Goal: Find specific page/section: Find specific page/section

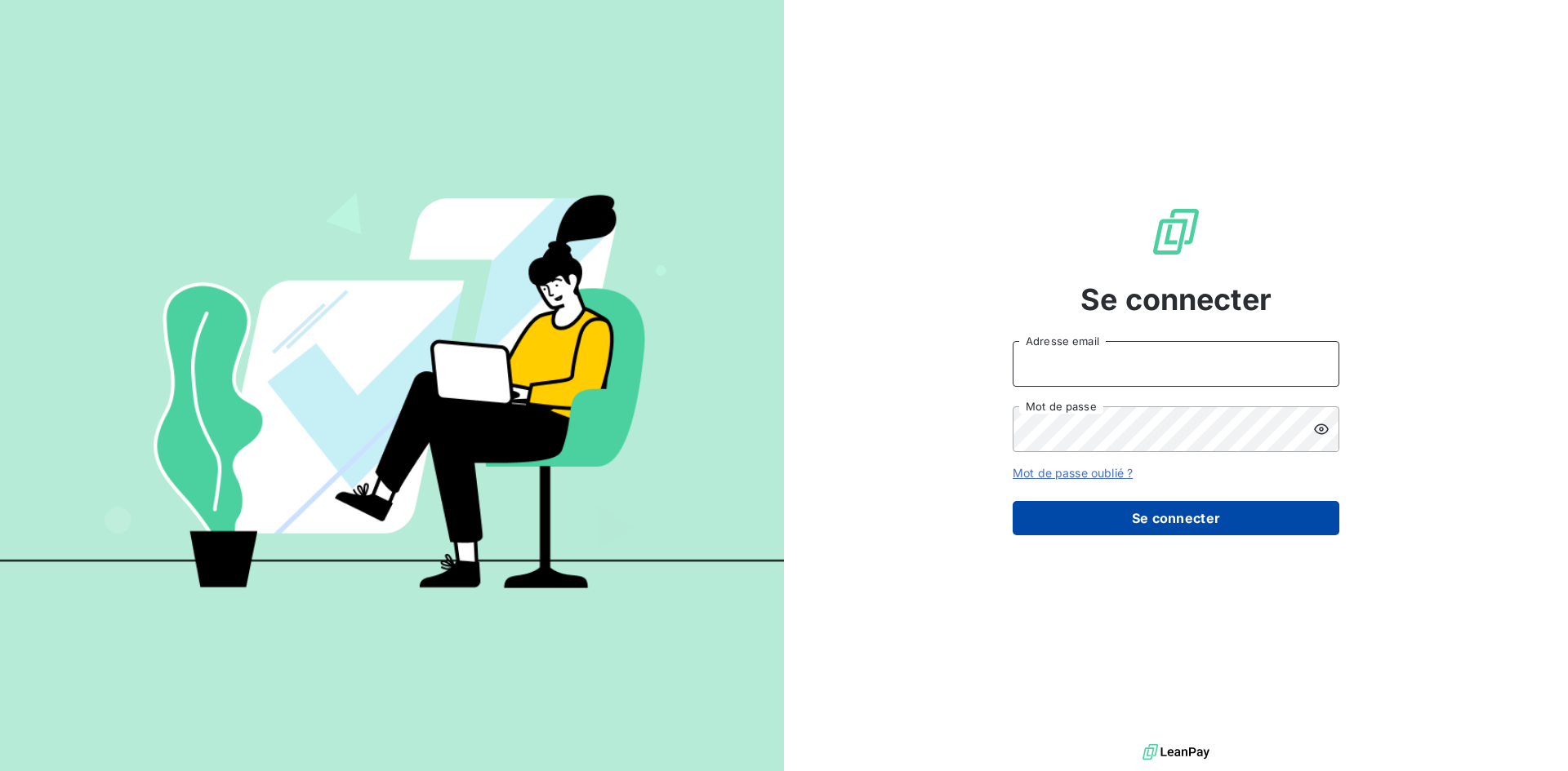
type input "[EMAIL_ADDRESS][DOMAIN_NAME]"
click at [1098, 512] on button "Se connecter" at bounding box center [1175, 519] width 326 height 35
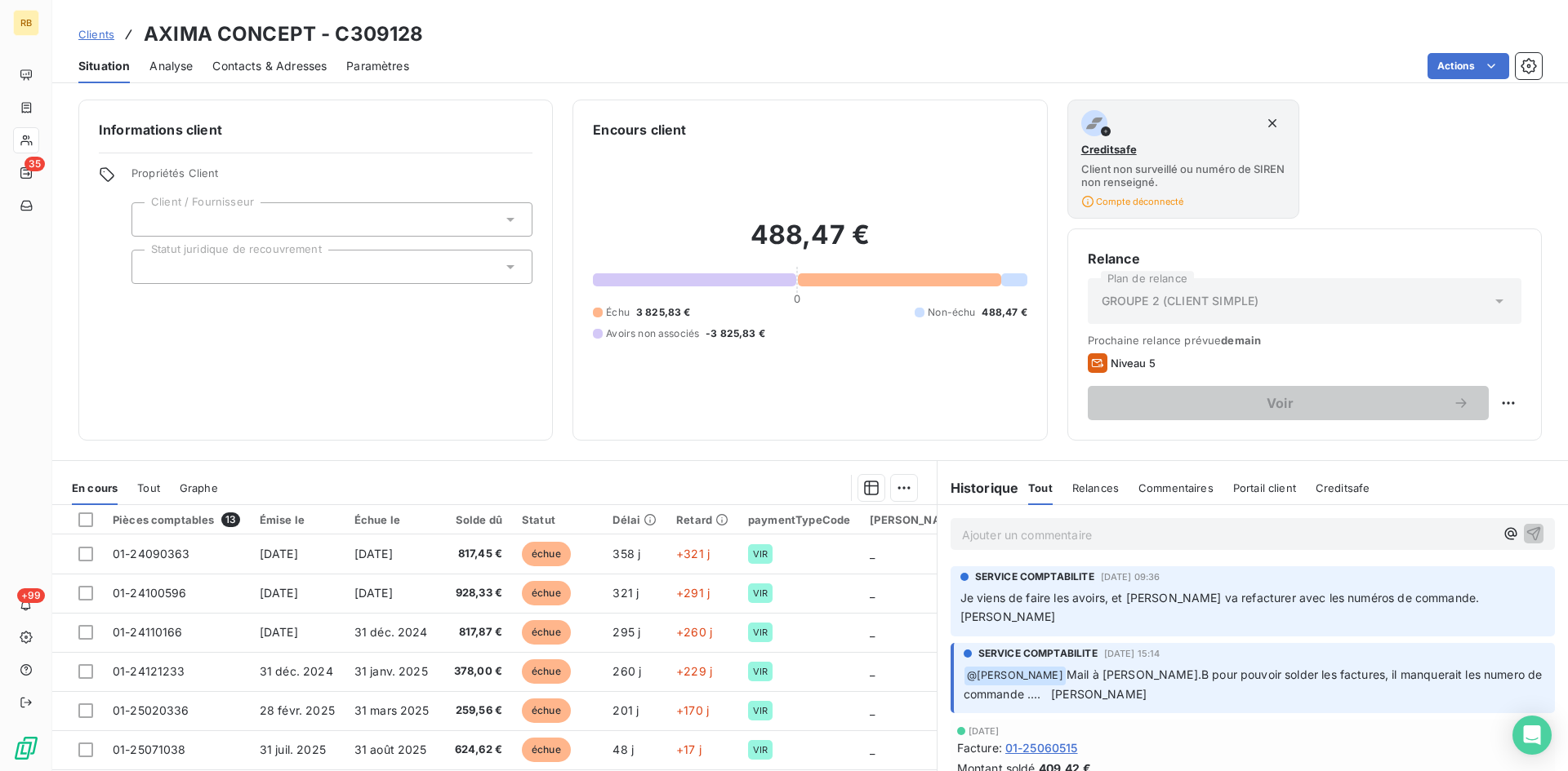
click at [105, 35] on span "Clients" at bounding box center [96, 34] width 36 height 13
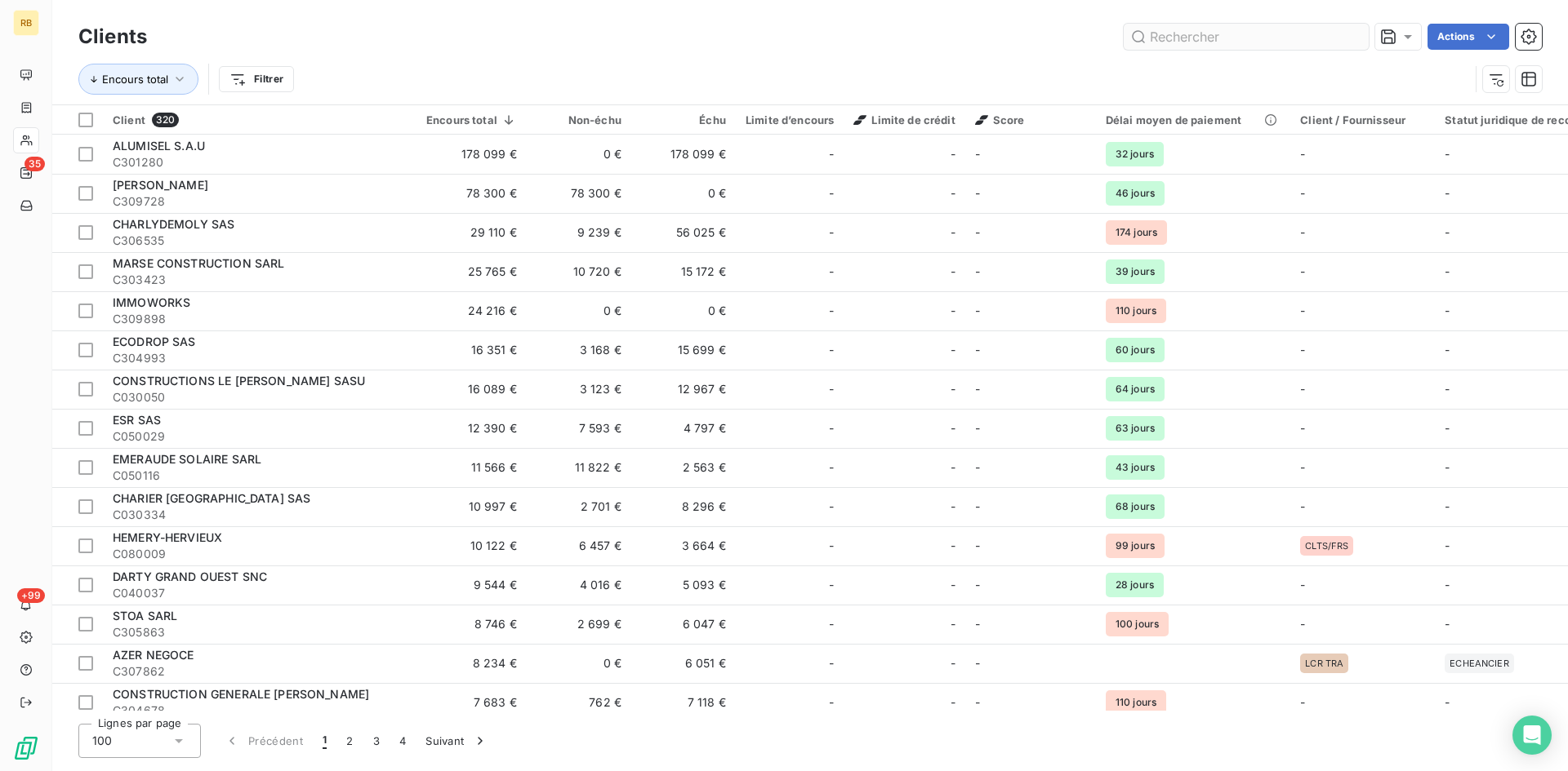
click at [1185, 37] on input "text" at bounding box center [1246, 37] width 245 height 26
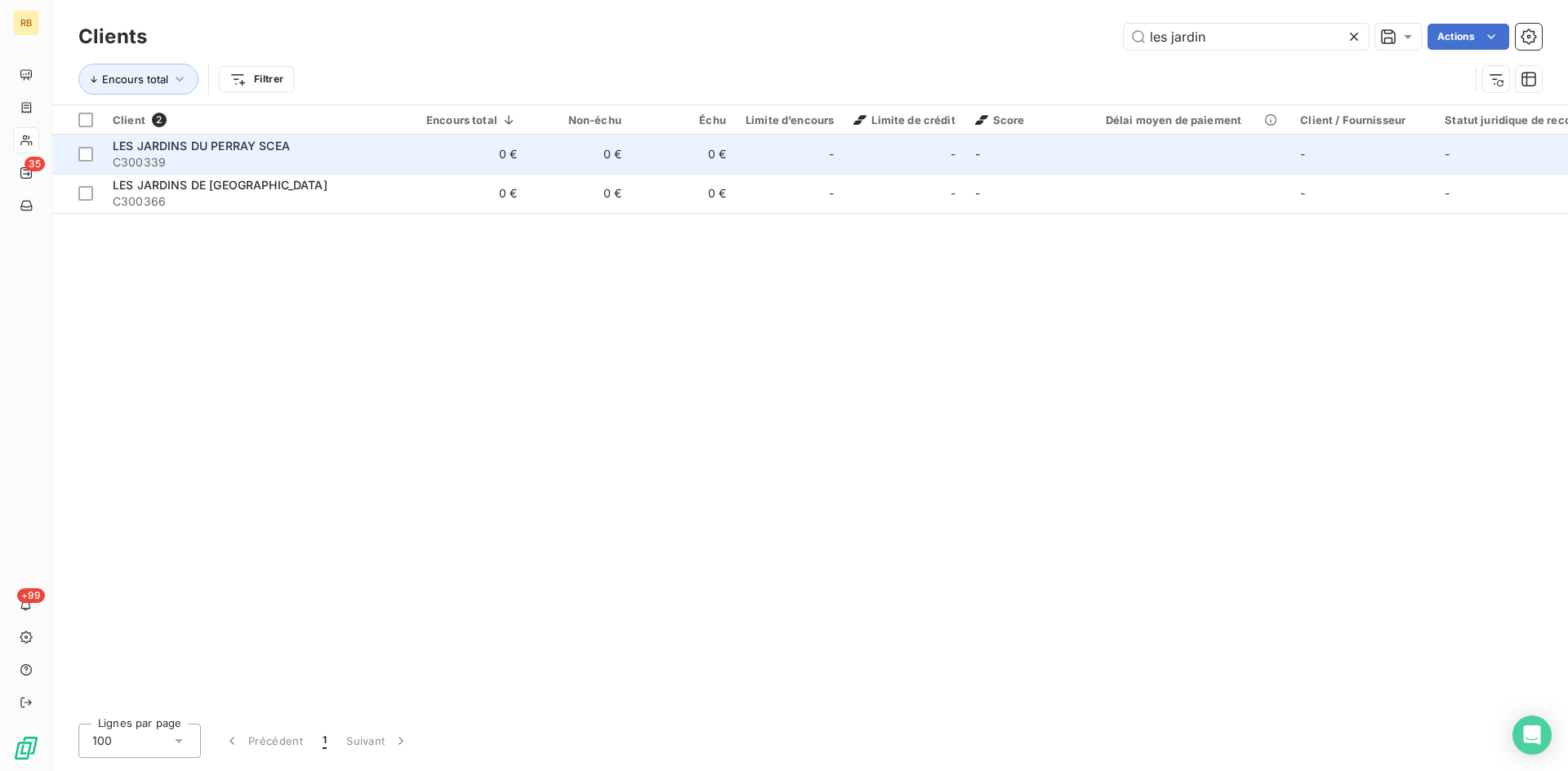
type input "les jardin"
click at [271, 154] on span "C300339" at bounding box center [260, 163] width 294 height 16
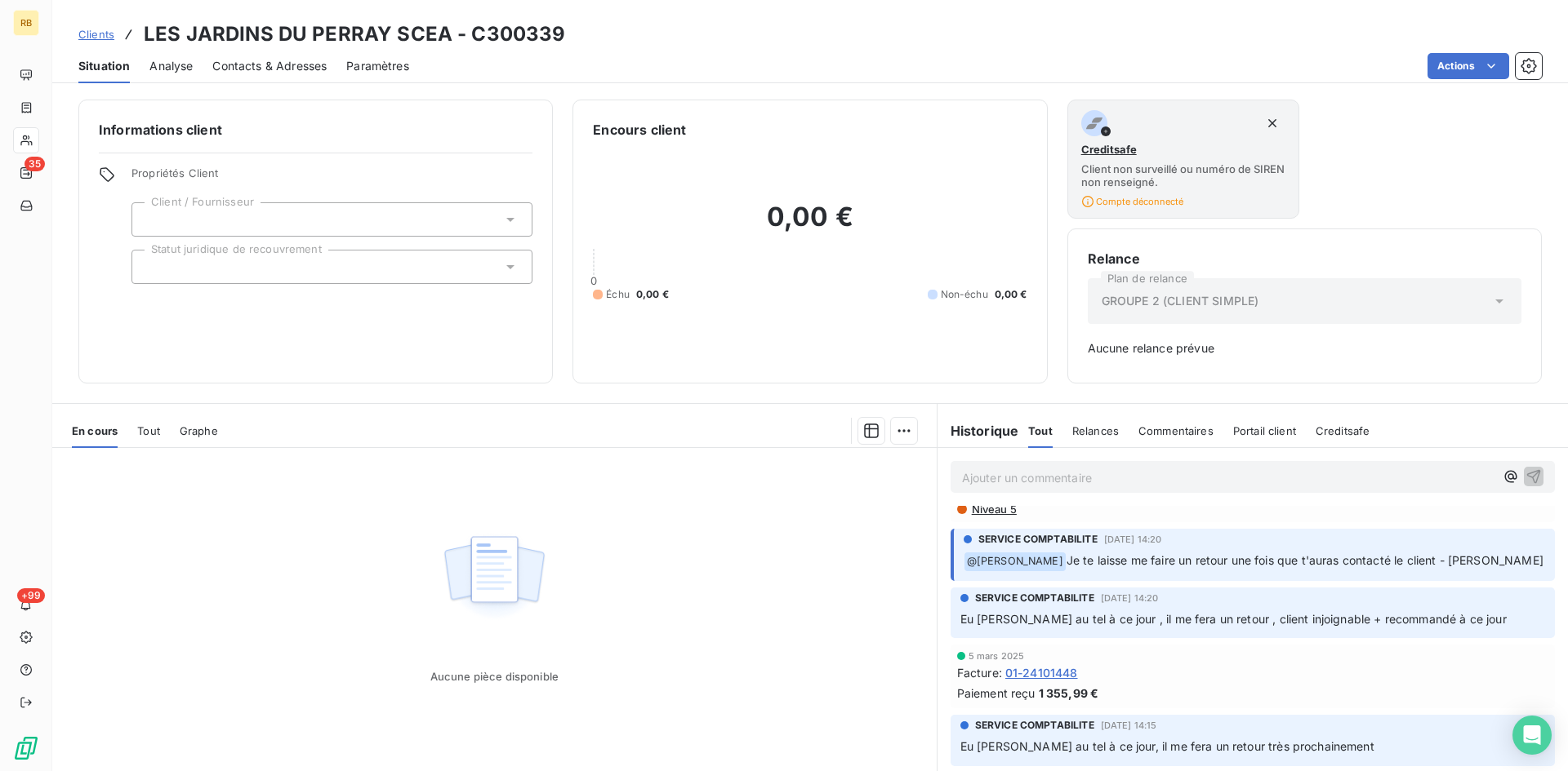
scroll to position [326, 0]
